Goal: Task Accomplishment & Management: Complete application form

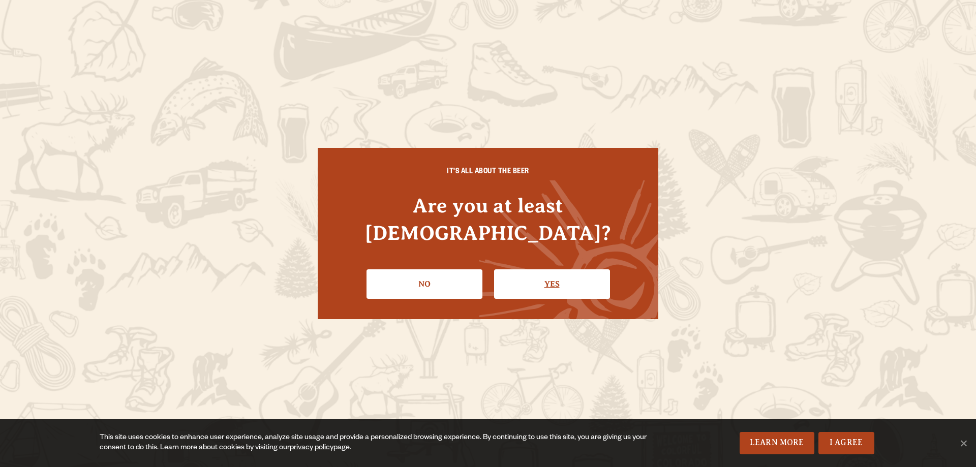
click at [555, 269] on link "Yes" at bounding box center [552, 283] width 116 height 29
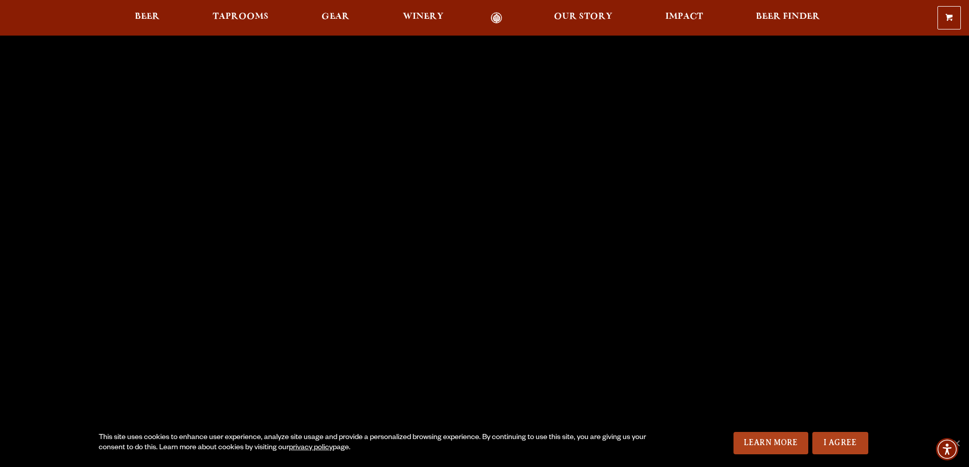
scroll to position [254, 0]
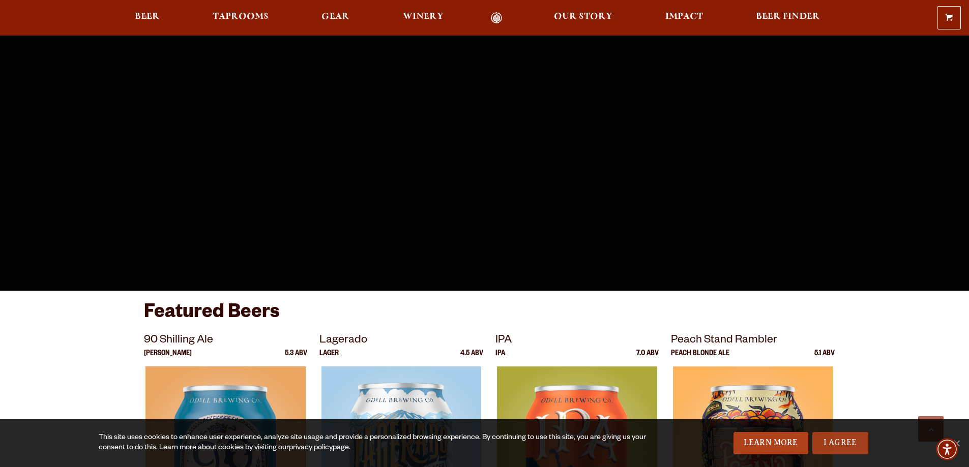
click at [831, 441] on link "I Agree" at bounding box center [840, 443] width 56 height 22
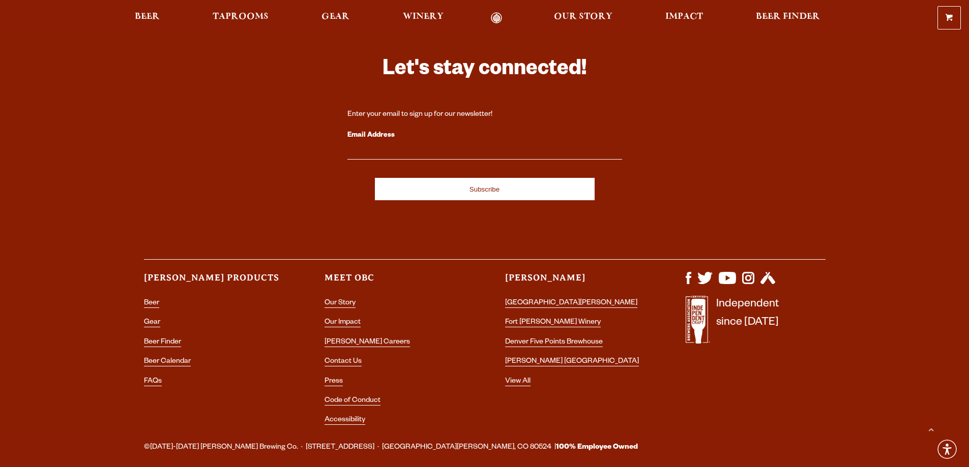
scroll to position [3031, 0]
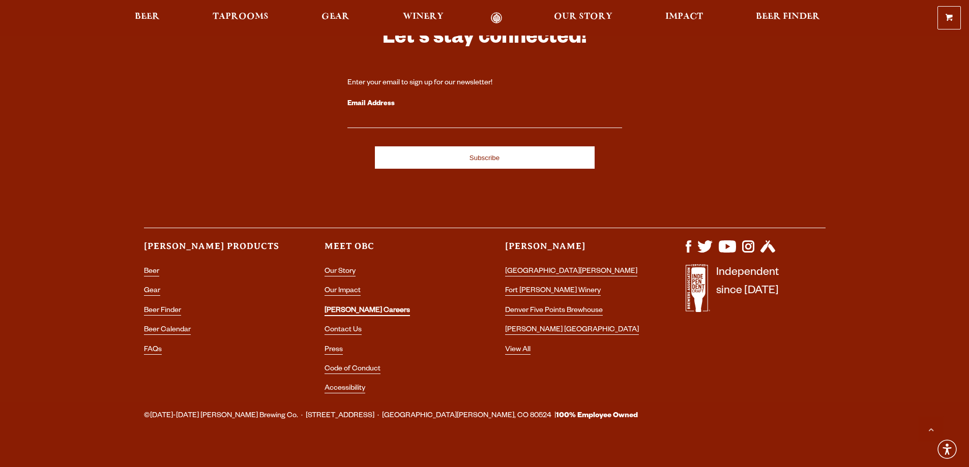
click at [348, 307] on link "[PERSON_NAME] Careers" at bounding box center [366, 311] width 85 height 9
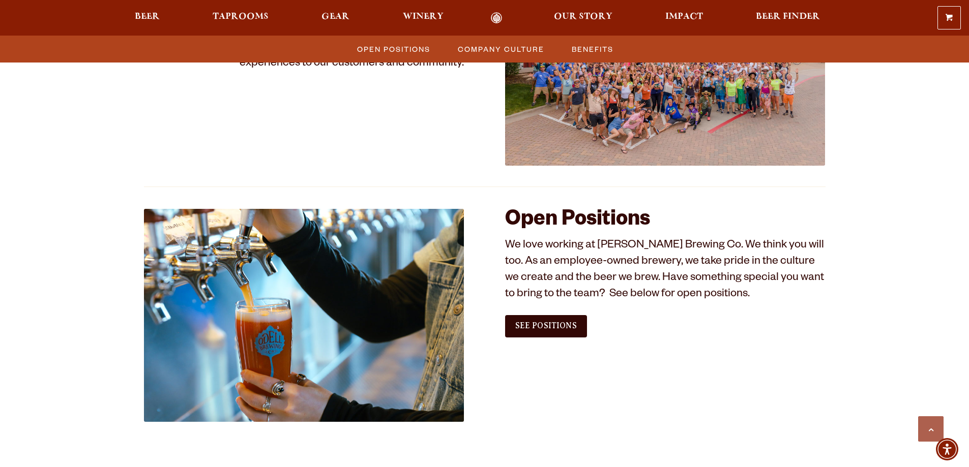
scroll to position [508, 0]
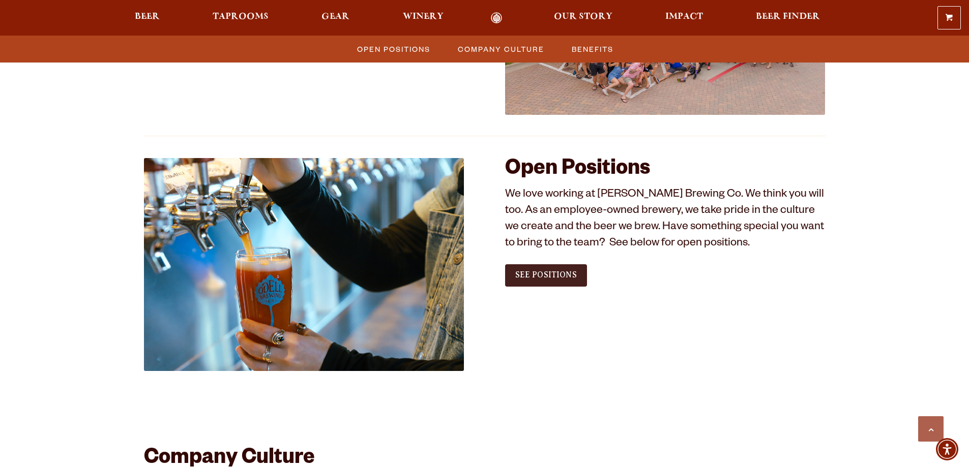
click at [536, 275] on span "See Positions" at bounding box center [546, 274] width 62 height 9
